Goal: Register for event/course

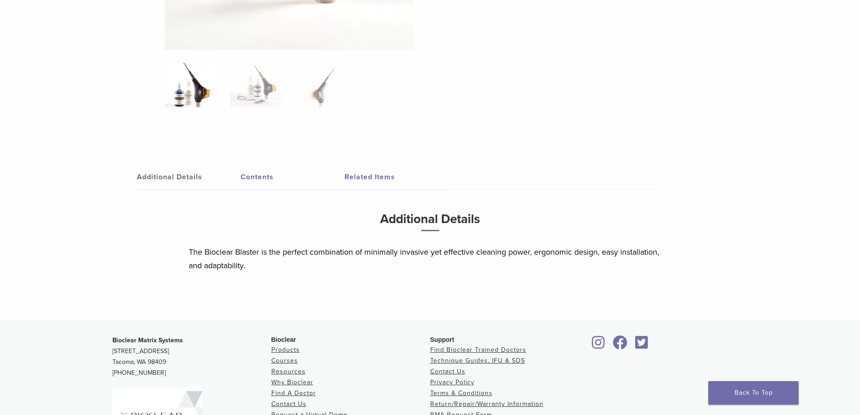
scroll to position [361, 0]
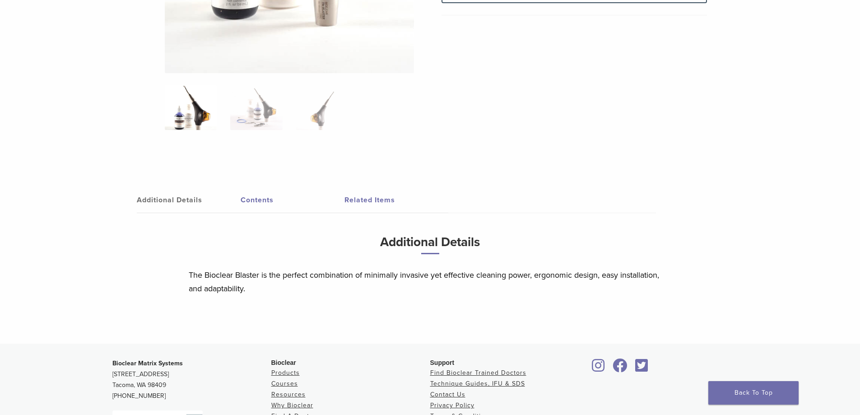
click at [265, 202] on link "Contents" at bounding box center [293, 199] width 104 height 25
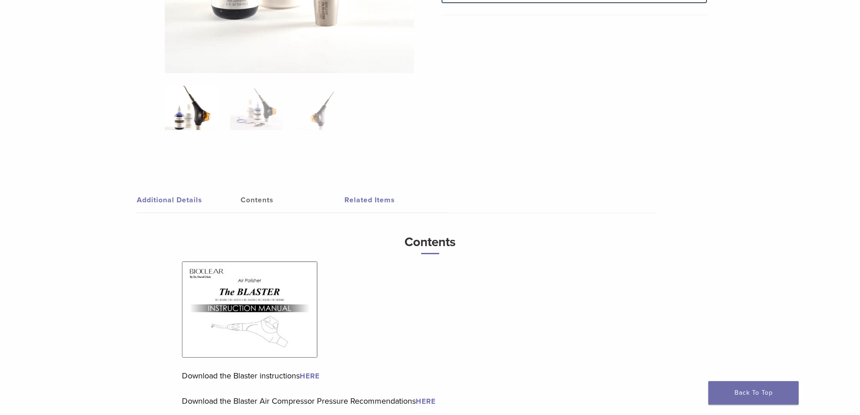
click at [380, 202] on link "Related Items" at bounding box center [396, 199] width 104 height 25
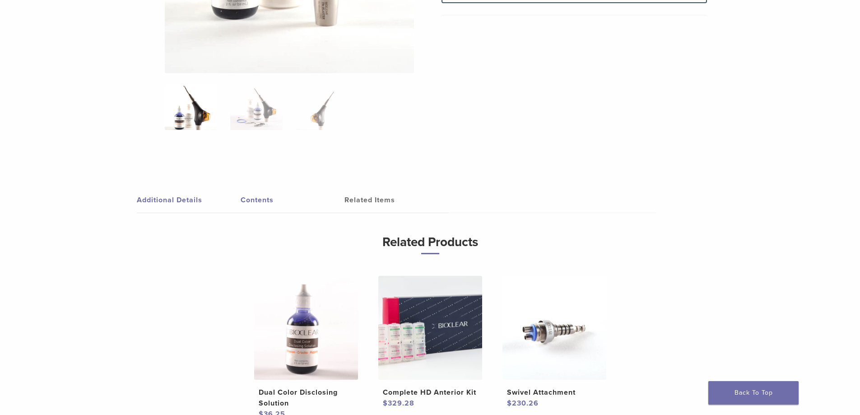
click at [251, 198] on link "Contents" at bounding box center [293, 199] width 104 height 25
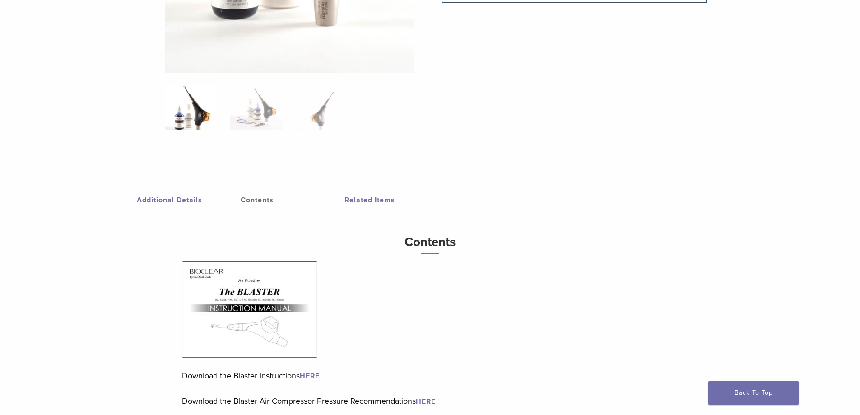
click at [266, 302] on img at bounding box center [249, 309] width 135 height 96
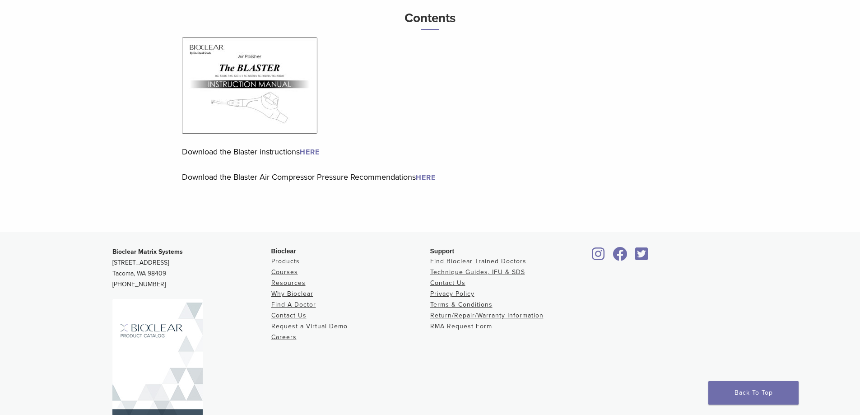
scroll to position [587, 0]
click at [275, 269] on link "Courses" at bounding box center [284, 270] width 27 height 8
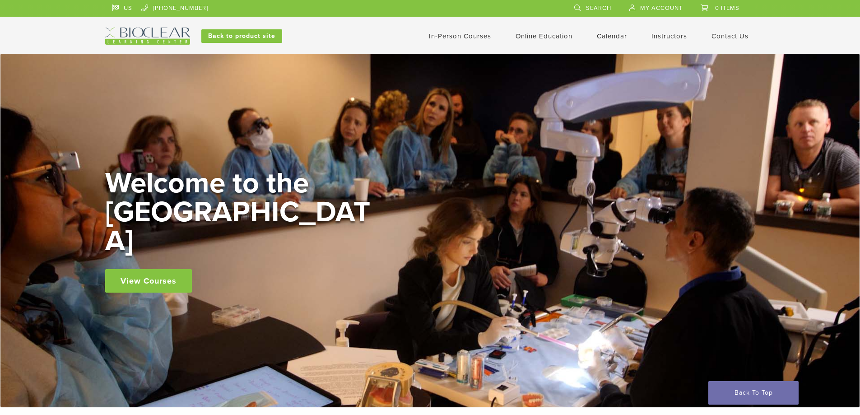
click at [129, 271] on link "View Courses" at bounding box center [148, 280] width 87 height 23
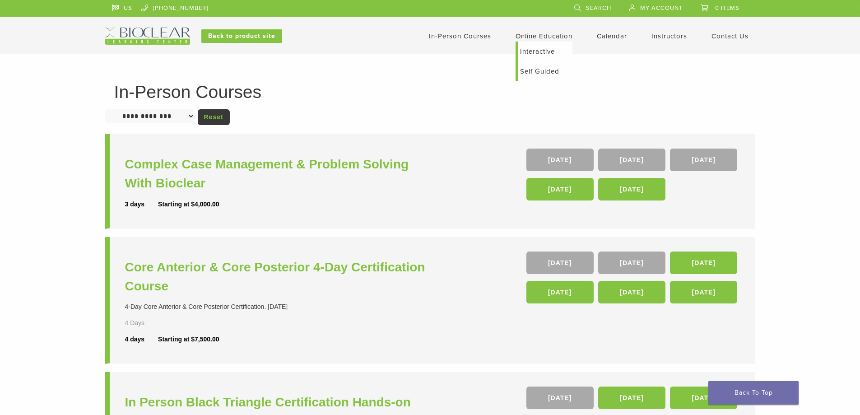
click at [551, 32] on link "Online Education" at bounding box center [543, 36] width 57 height 8
click at [546, 68] on link "Self Guided" at bounding box center [545, 71] width 55 height 20
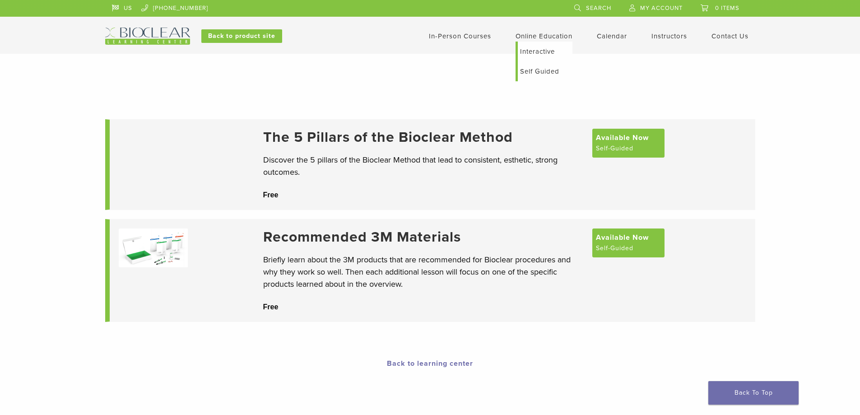
click at [530, 49] on link "Interactive" at bounding box center [545, 52] width 55 height 20
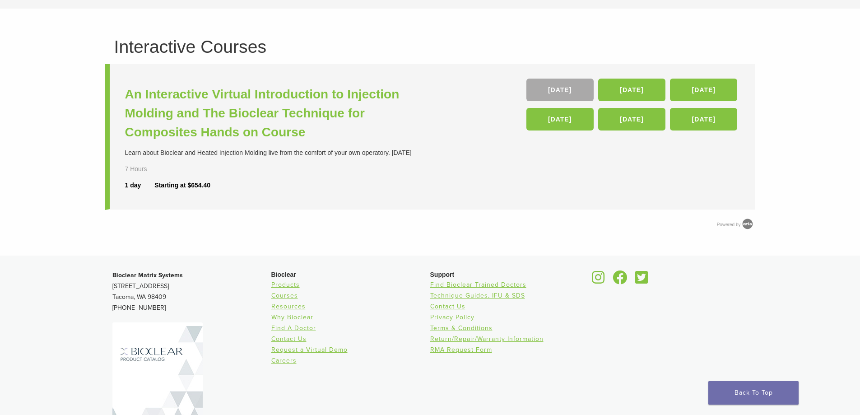
scroll to position [90, 0]
